Goal: Information Seeking & Learning: Find specific fact

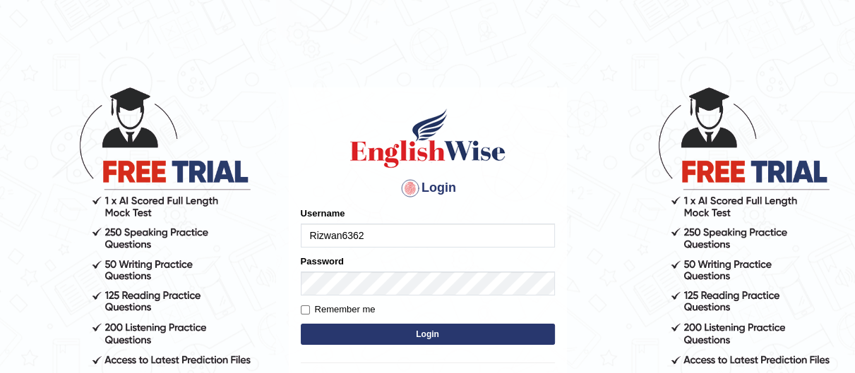
click at [481, 241] on input "Rizwan6362" at bounding box center [428, 236] width 254 height 24
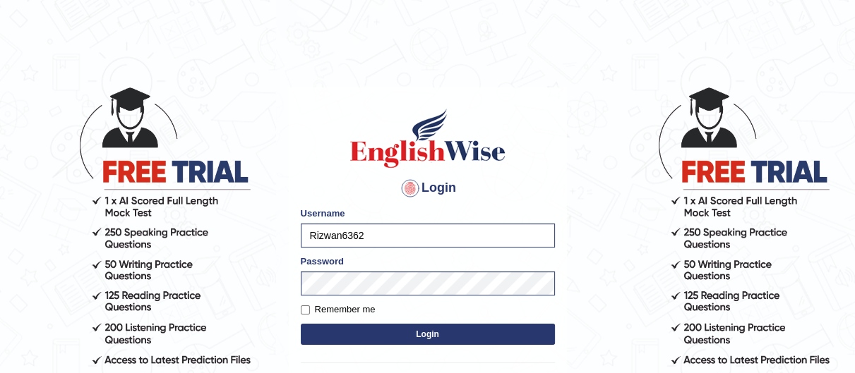
type input "hamnarashid"
click at [488, 337] on button "Login" at bounding box center [428, 334] width 254 height 21
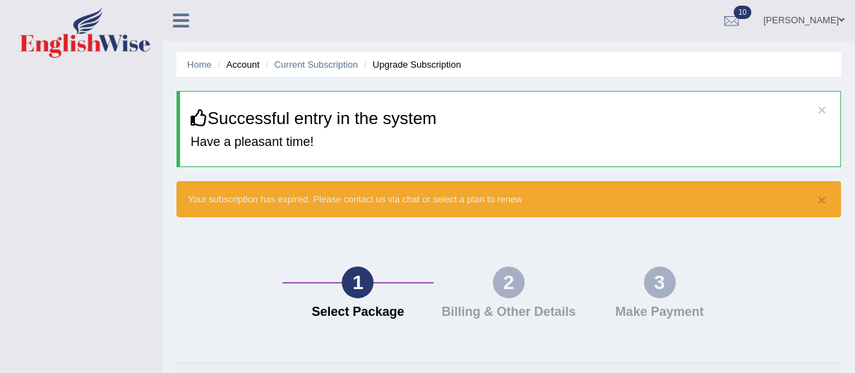
click at [841, 13] on link "Hamna Rashid" at bounding box center [803, 18] width 102 height 37
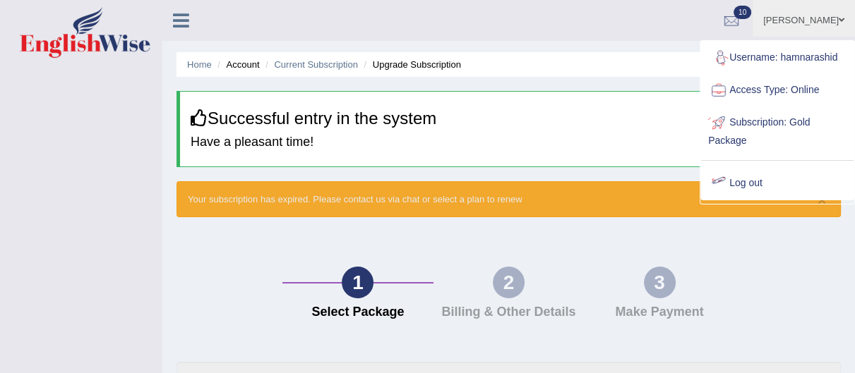
click at [765, 184] on link "Log out" at bounding box center [777, 183] width 152 height 32
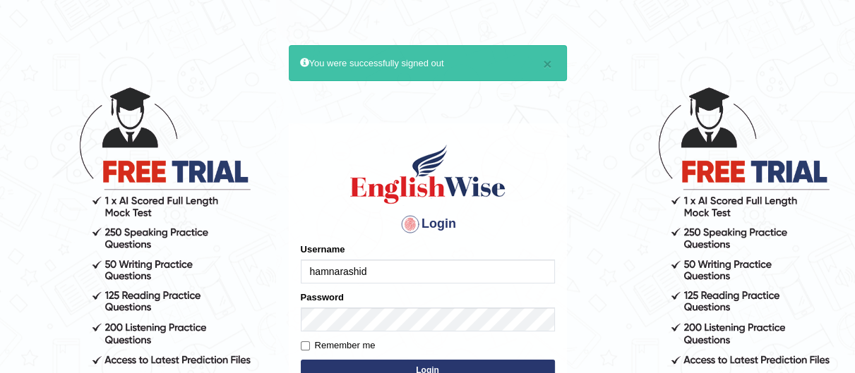
click at [473, 268] on input "hamnarashid" at bounding box center [428, 272] width 254 height 24
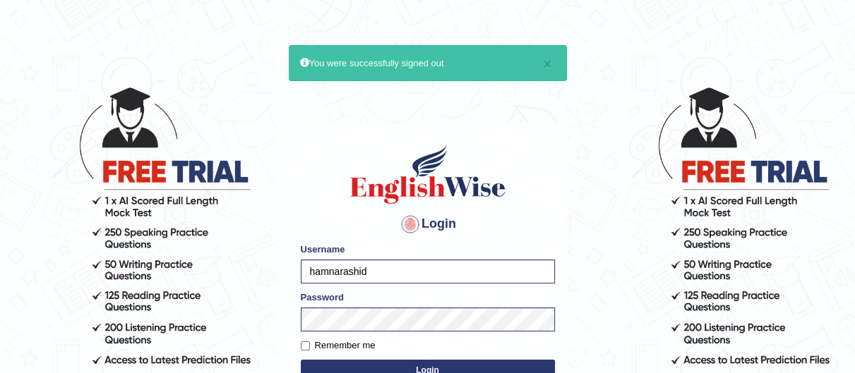
type input "Mohdbilal"
click at [479, 368] on button "Login" at bounding box center [428, 370] width 254 height 21
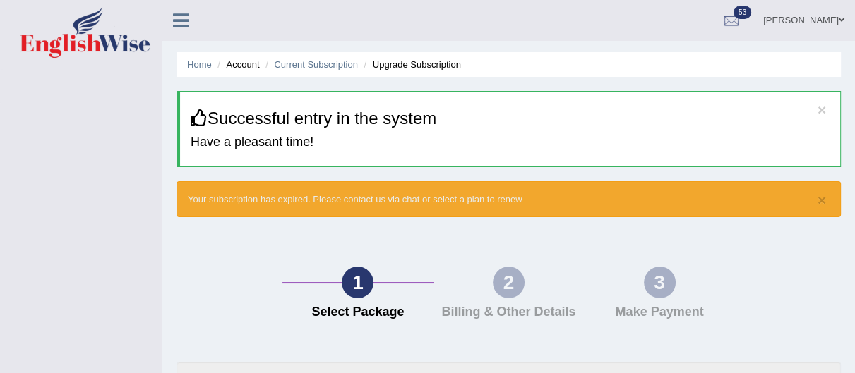
click at [817, 20] on link "[PERSON_NAME]" at bounding box center [803, 18] width 102 height 37
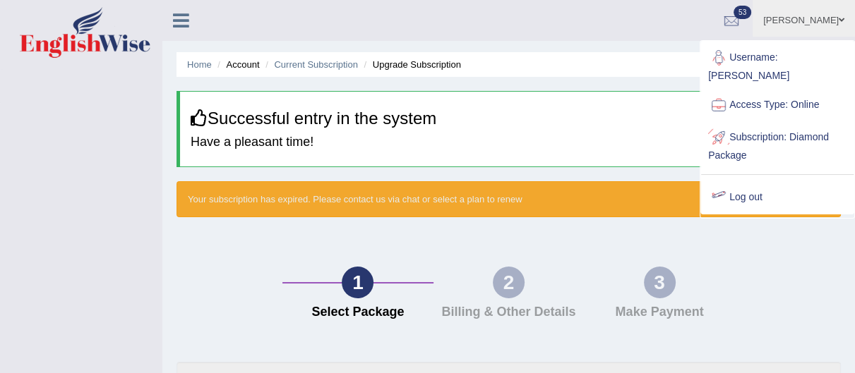
click at [728, 187] on div at bounding box center [718, 197] width 21 height 21
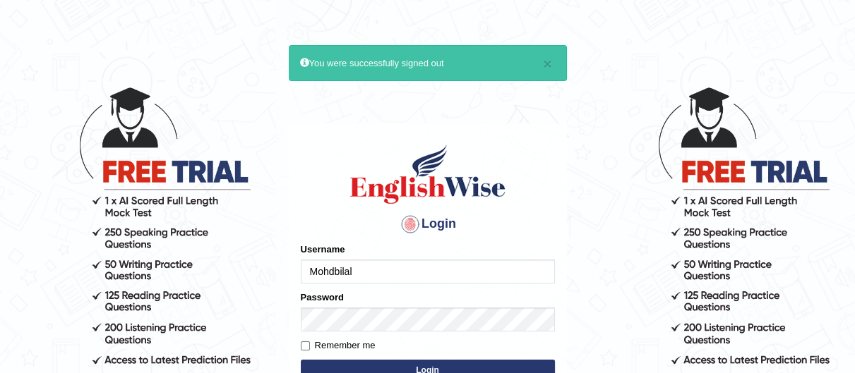
click at [488, 261] on input "Mohdbilal" at bounding box center [428, 272] width 254 height 24
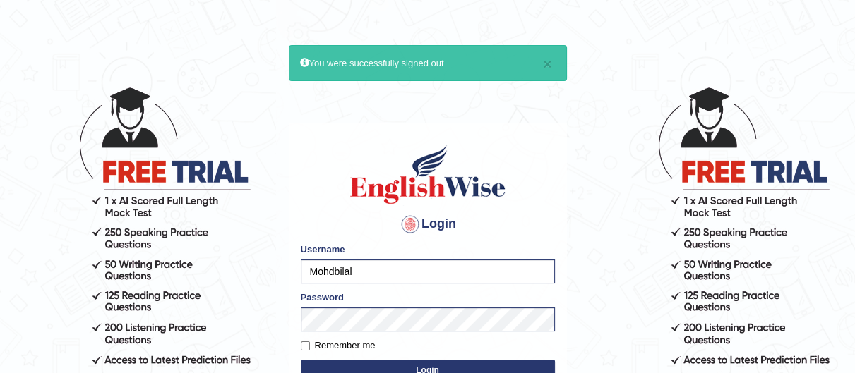
type input "Margodabaj"
click at [464, 272] on input "Margodabaj" at bounding box center [428, 272] width 254 height 24
drag, startPoint x: 464, startPoint y: 272, endPoint x: 281, endPoint y: 276, distance: 183.6
click at [281, 276] on body "× You were successfully signed out Login Please fix the following errors: Usern…" at bounding box center [427, 229] width 855 height 373
type input "n"
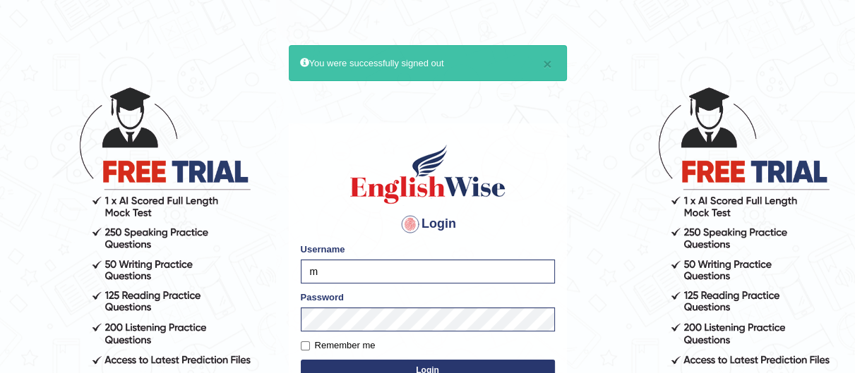
type input "Mdshahbaz"
click at [380, 366] on button "Login" at bounding box center [428, 370] width 254 height 21
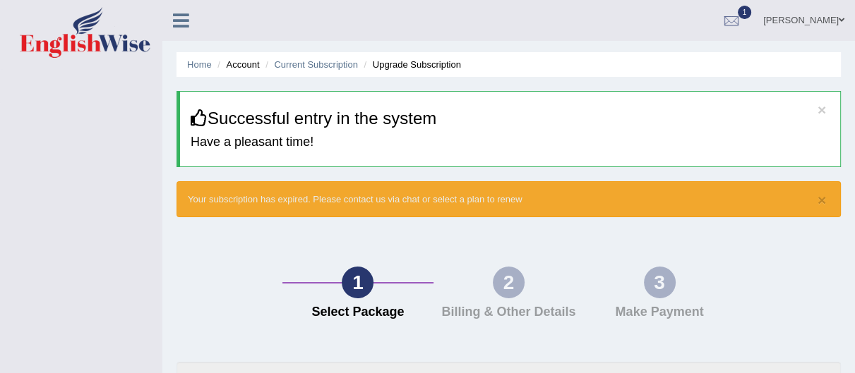
click at [839, 21] on span at bounding box center [842, 20] width 6 height 9
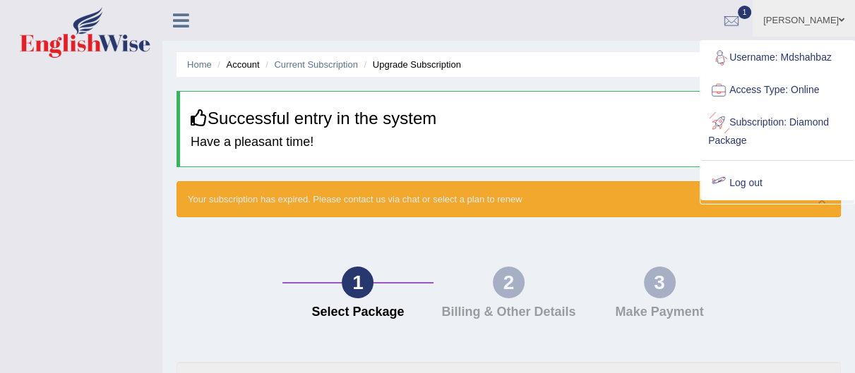
click at [748, 182] on link "Log out" at bounding box center [777, 183] width 152 height 32
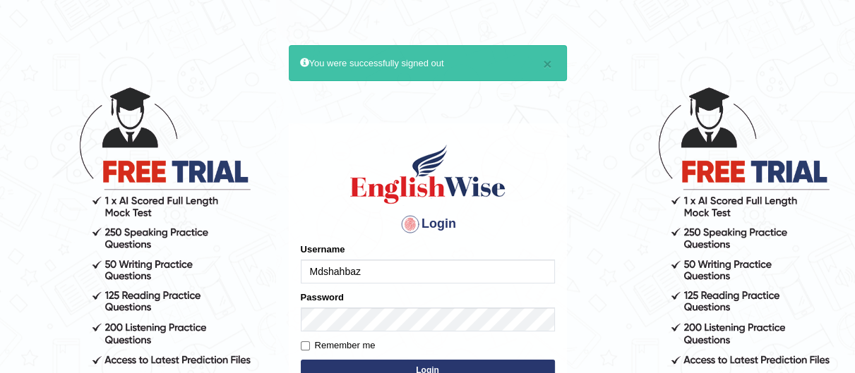
click at [464, 263] on input "Mdshahbaz" at bounding box center [428, 272] width 254 height 24
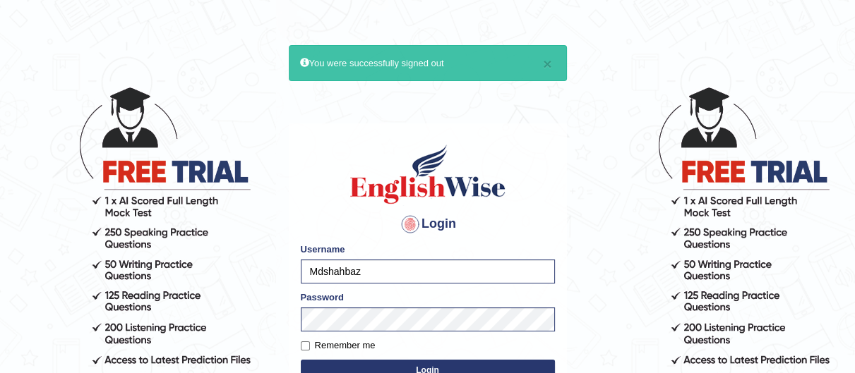
drag, startPoint x: 464, startPoint y: 263, endPoint x: 133, endPoint y: 289, distance: 332.8
click at [133, 289] on body "× You were successfully signed out Login Please fix the following errors: Usern…" at bounding box center [427, 229] width 855 height 373
type input "sabinaibrahimova"
click at [378, 367] on button "Login" at bounding box center [428, 370] width 254 height 21
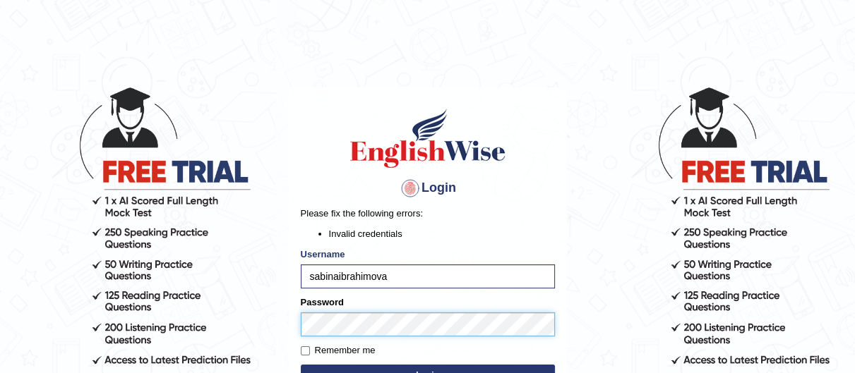
click at [109, 356] on body "Login Please fix the following errors: Invalid credentials Username [PERSON_NAM…" at bounding box center [427, 229] width 855 height 373
click at [301, 365] on button "Login" at bounding box center [428, 375] width 254 height 21
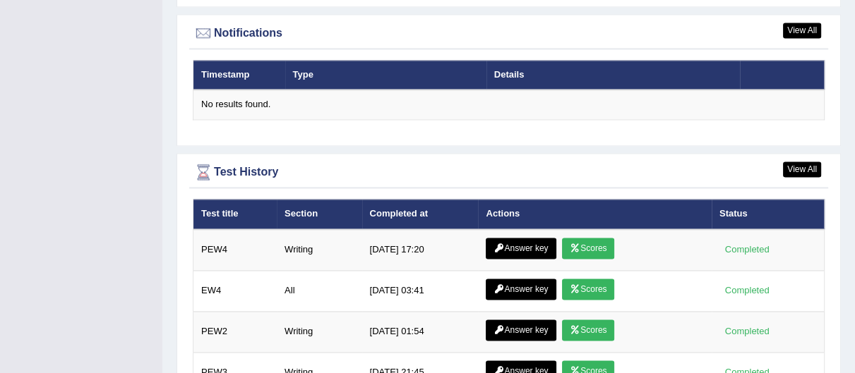
scroll to position [1791, 0]
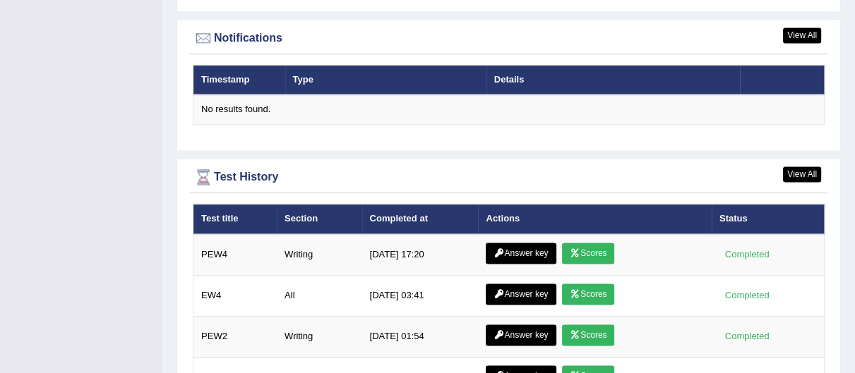
drag, startPoint x: 864, startPoint y: 29, endPoint x: 864, endPoint y: 287, distance: 257.6
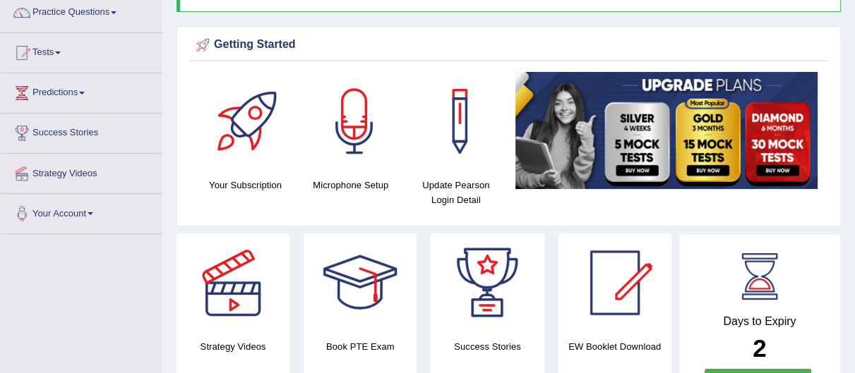
scroll to position [0, 0]
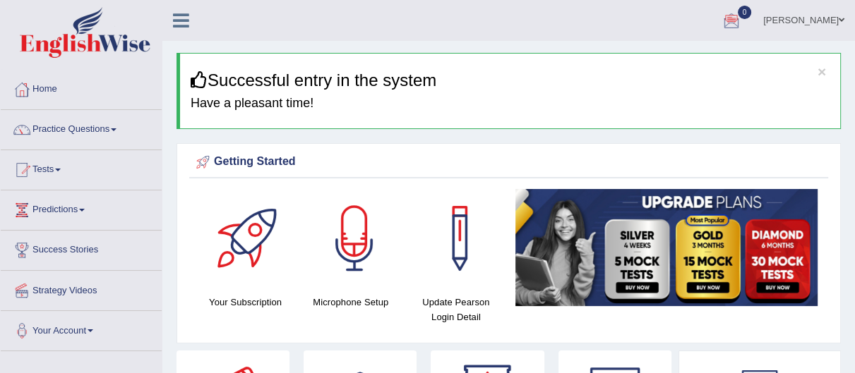
click at [63, 91] on link "Home" at bounding box center [81, 87] width 161 height 35
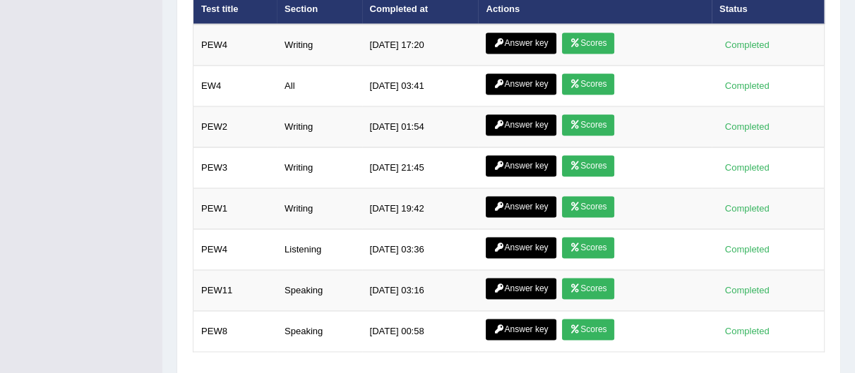
scroll to position [1906, 0]
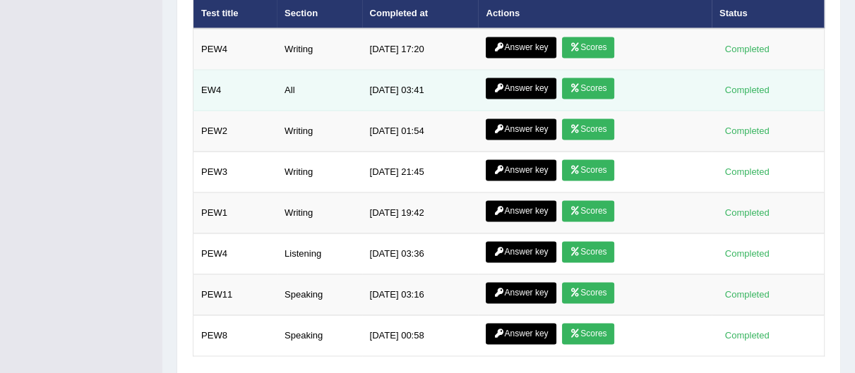
click at [536, 88] on link "Answer key" at bounding box center [521, 88] width 70 height 21
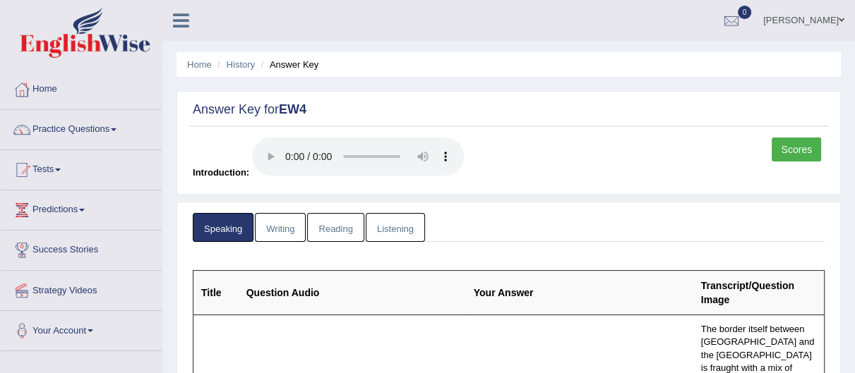
click at [287, 227] on link "Writing" at bounding box center [280, 227] width 51 height 29
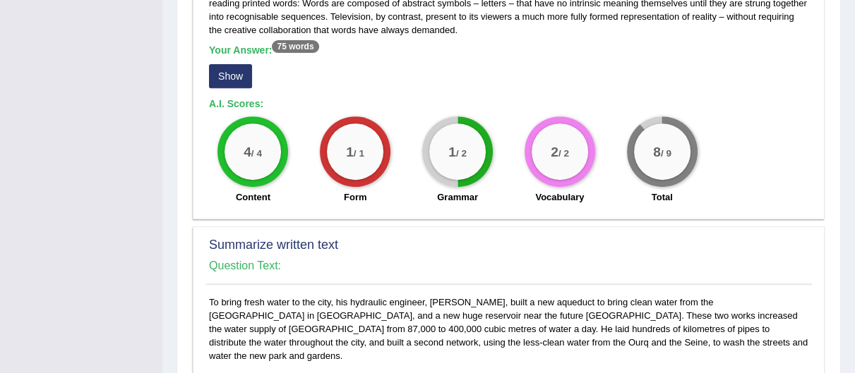
scroll to position [138, 0]
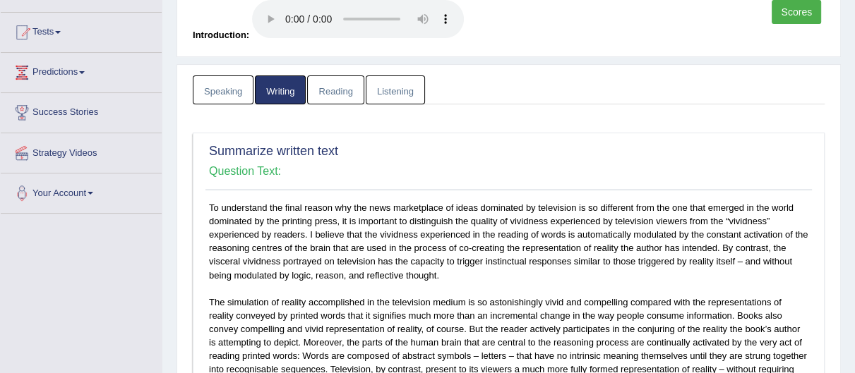
click at [344, 83] on link "Reading" at bounding box center [335, 90] width 56 height 29
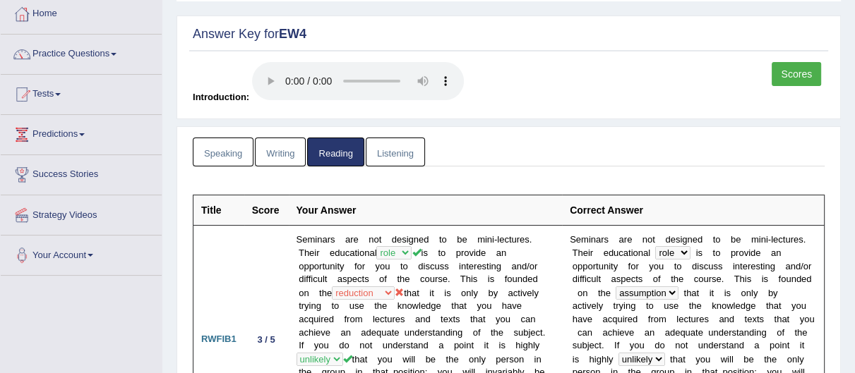
scroll to position [0, 0]
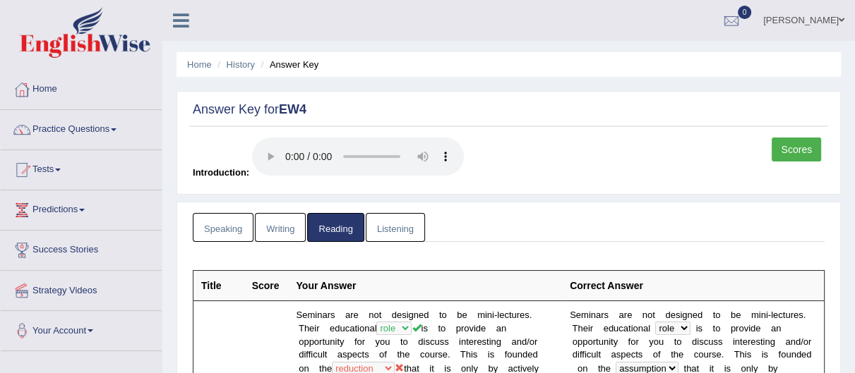
click at [407, 236] on link "Listening" at bounding box center [395, 227] width 59 height 29
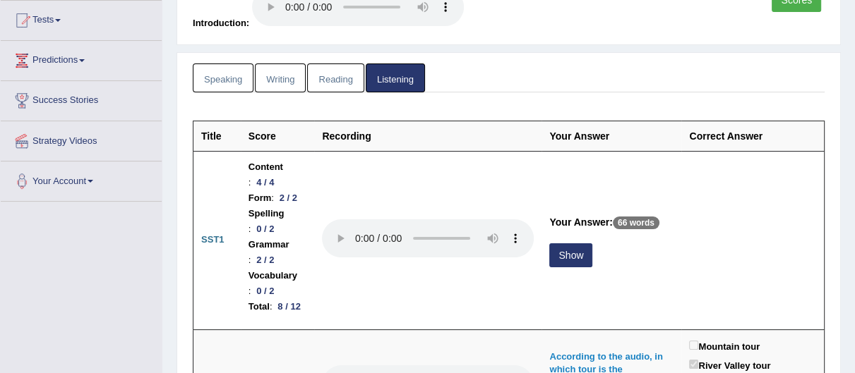
scroll to position [39, 0]
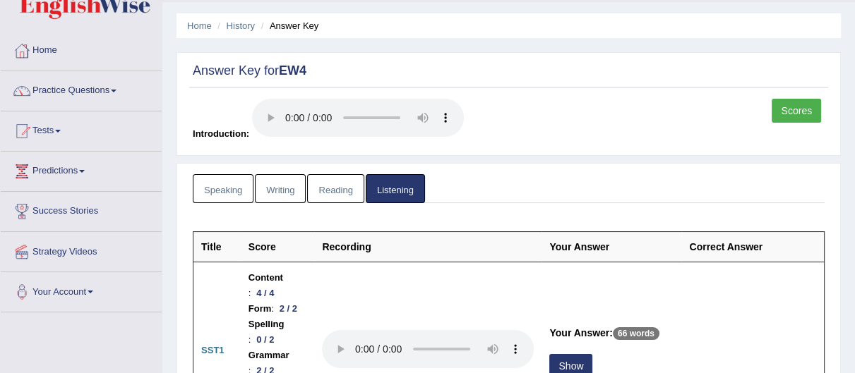
click at [221, 183] on link "Speaking" at bounding box center [223, 188] width 61 height 29
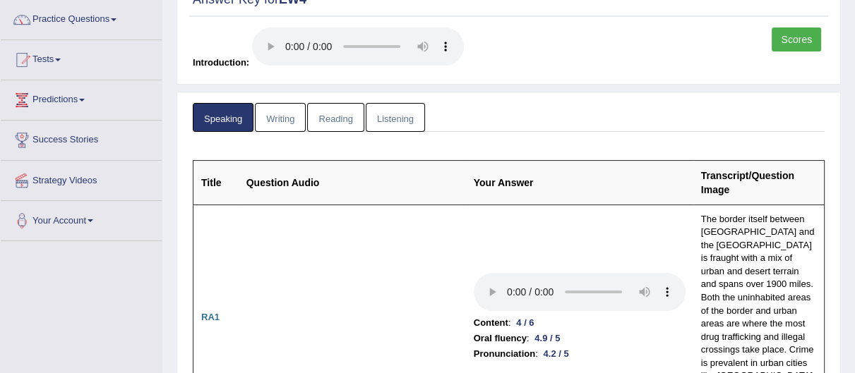
scroll to position [178, 0]
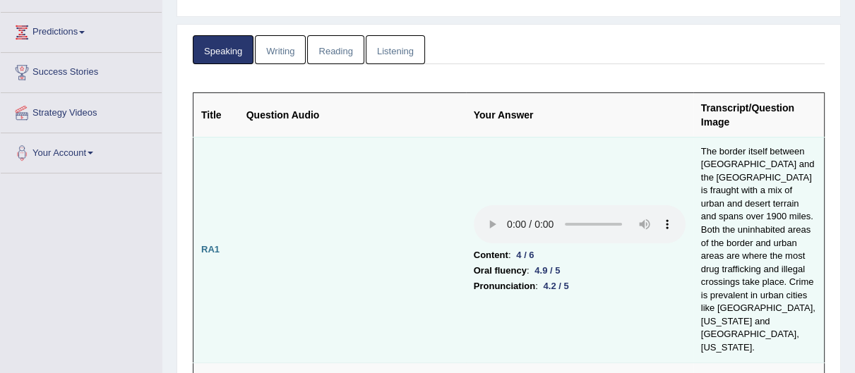
click at [365, 236] on td at bounding box center [352, 250] width 227 height 226
